Goal: Communication & Community: Answer question/provide support

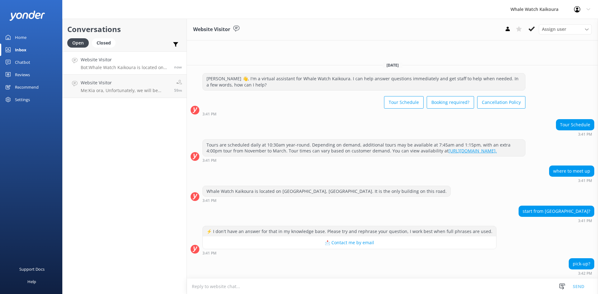
scroll to position [16, 0]
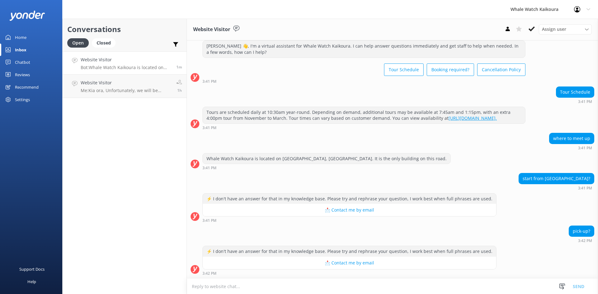
click at [378, 279] on form "Snippets Manage Save time responding and get consistent tone of response by cre…" at bounding box center [392, 287] width 411 height 16
click at [304, 292] on textarea at bounding box center [392, 286] width 411 height 15
paste textarea "Kia ora, Just to let you know, we do not offer a pick-up service."
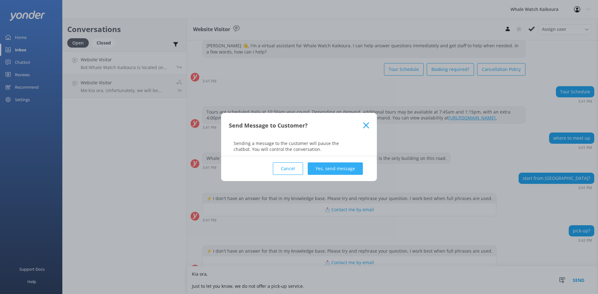
type textarea "Kia ora, Just to let you know, we do not offer a pick-up service."
click at [327, 163] on button "Yes, send message" at bounding box center [335, 169] width 55 height 12
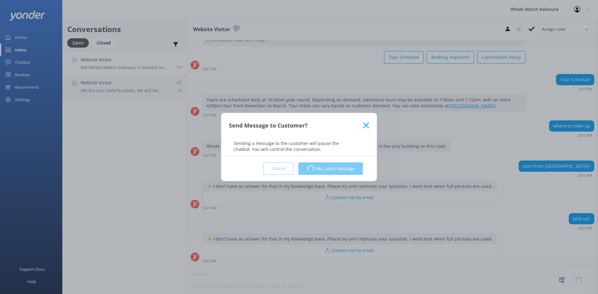
click at [327, 169] on div "Cancel Loading.. Yes, send message" at bounding box center [299, 168] width 140 height 25
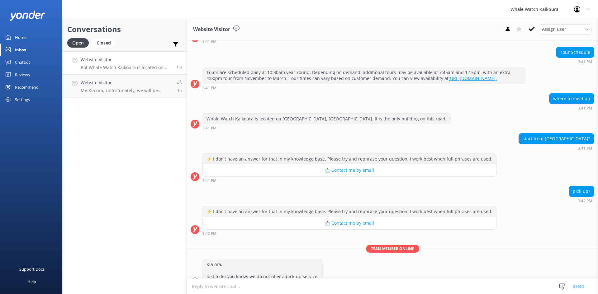
scroll to position [69, 0]
